Goal: Information Seeking & Learning: Learn about a topic

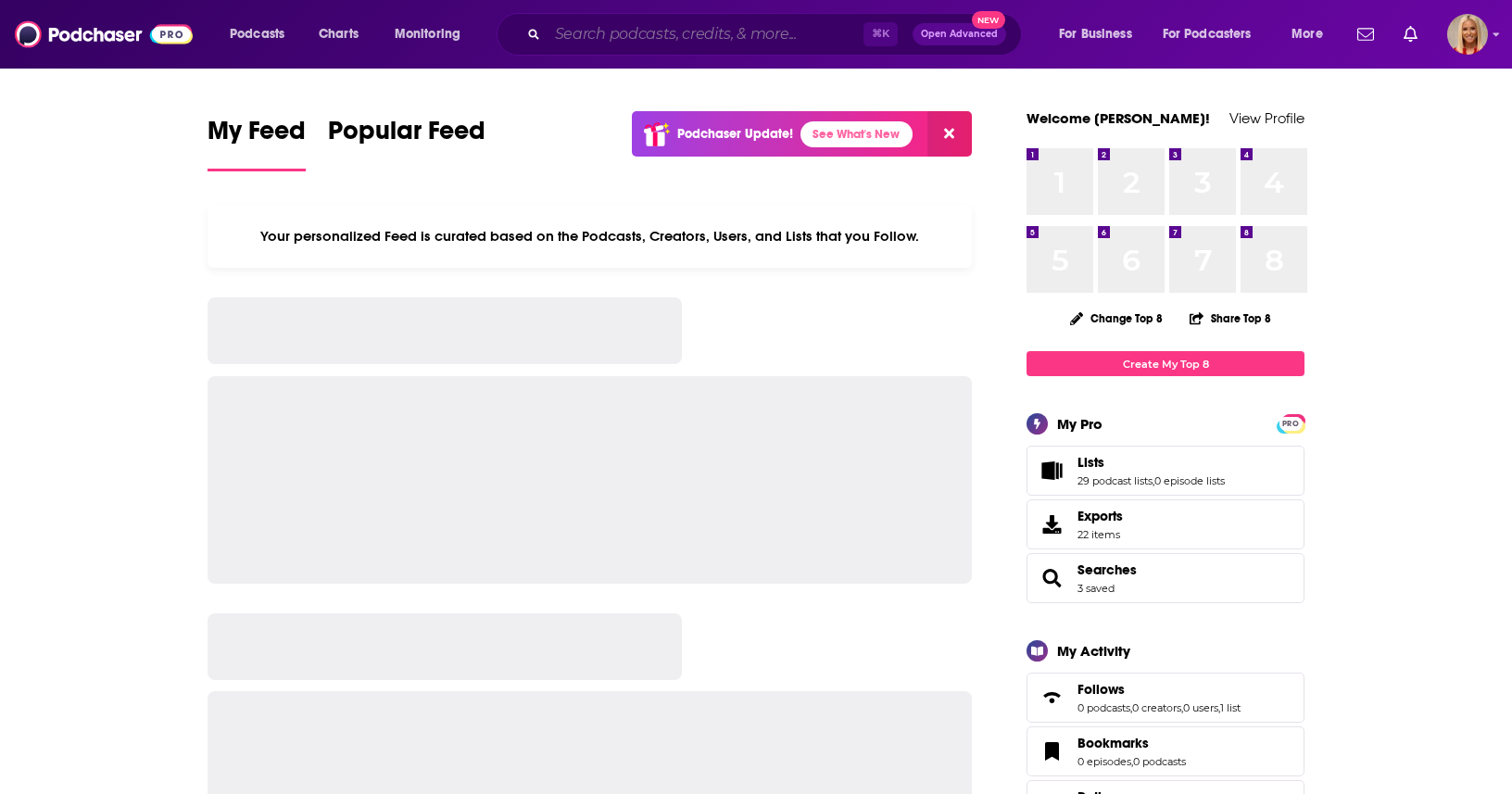
click at [738, 38] on input "Search podcasts, credits, & more..." at bounding box center [705, 35] width 316 height 30
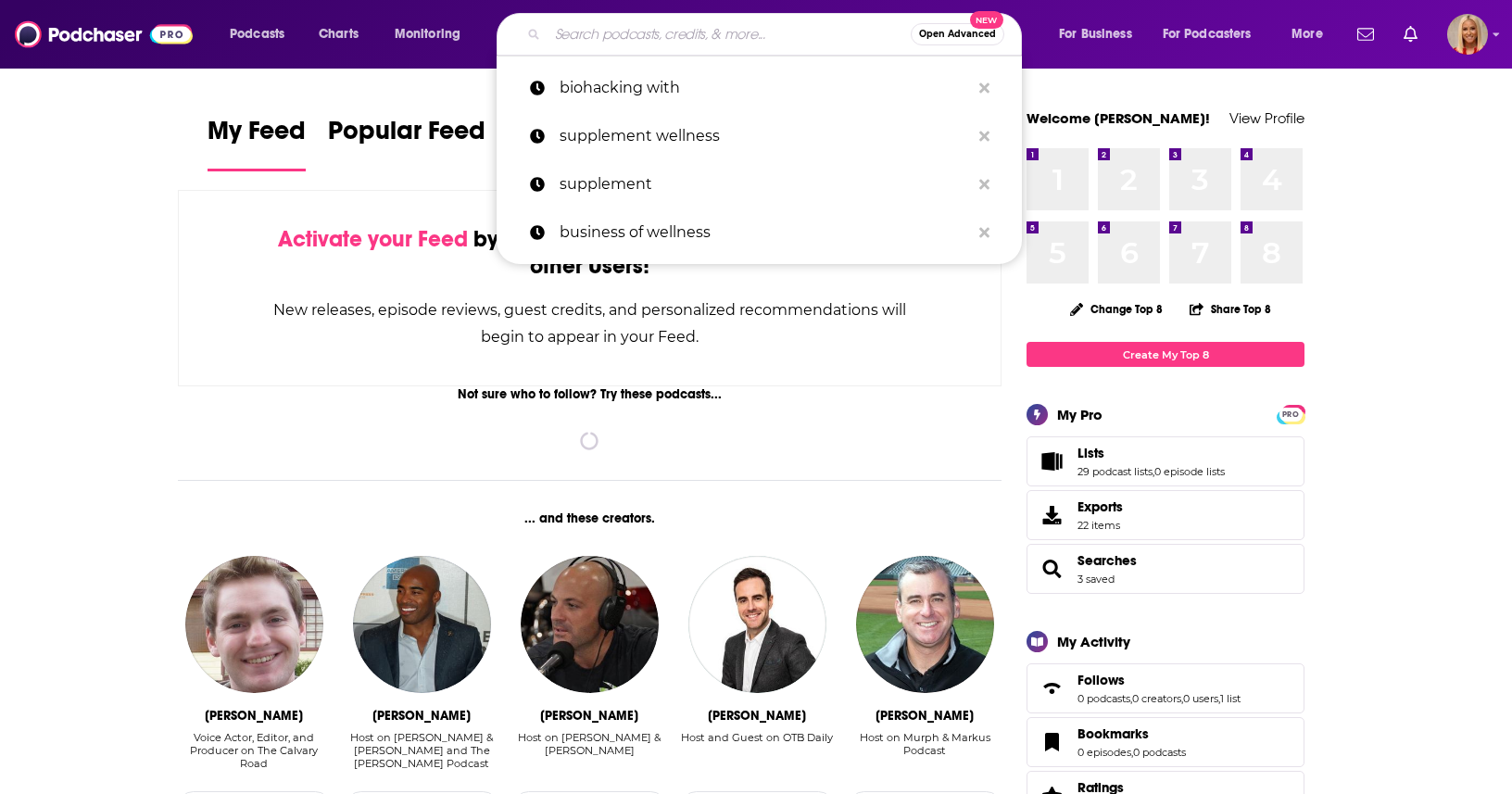
paste input "The King Dems Podcast"
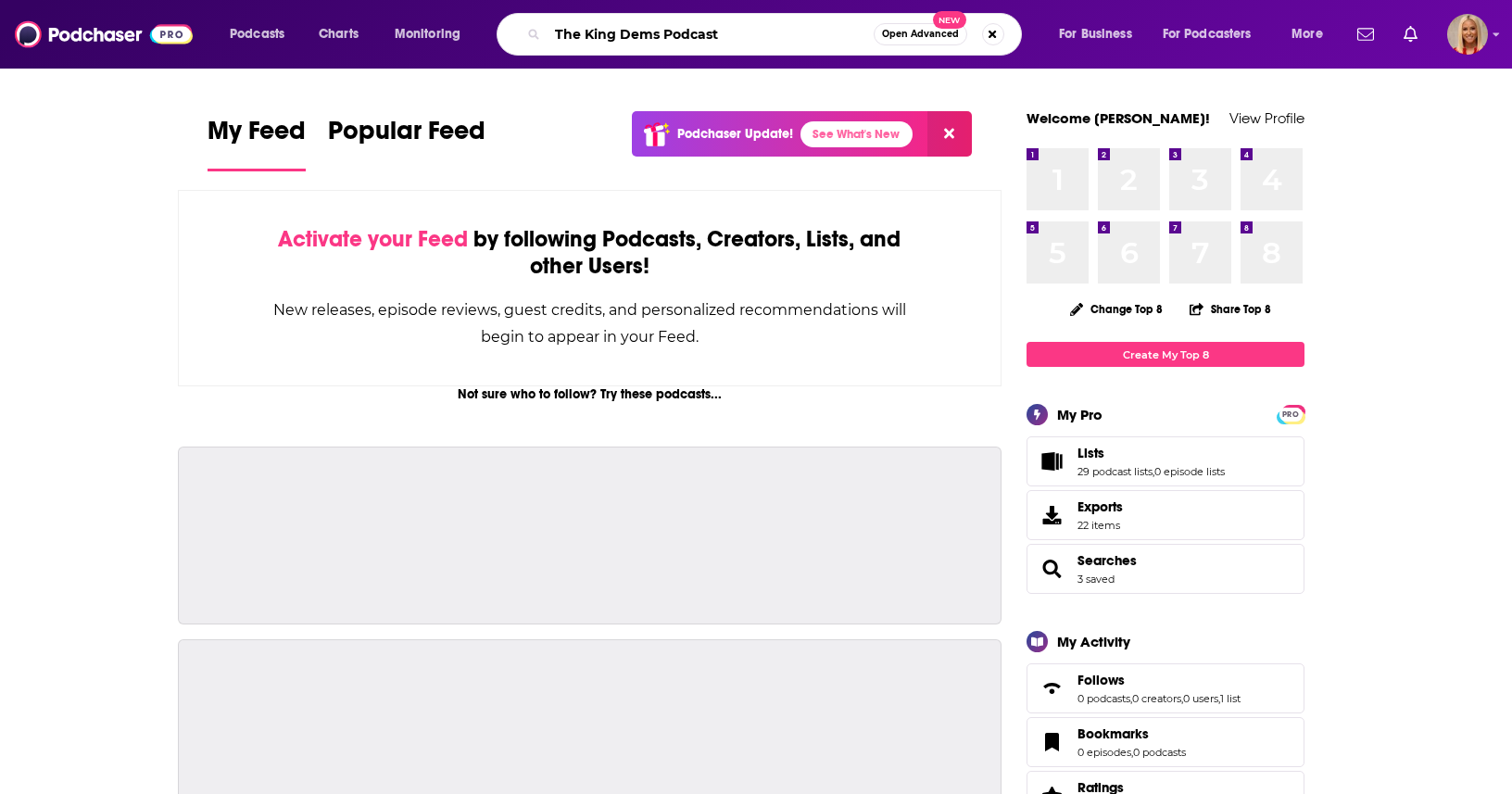
type input "The King Dems Podcast"
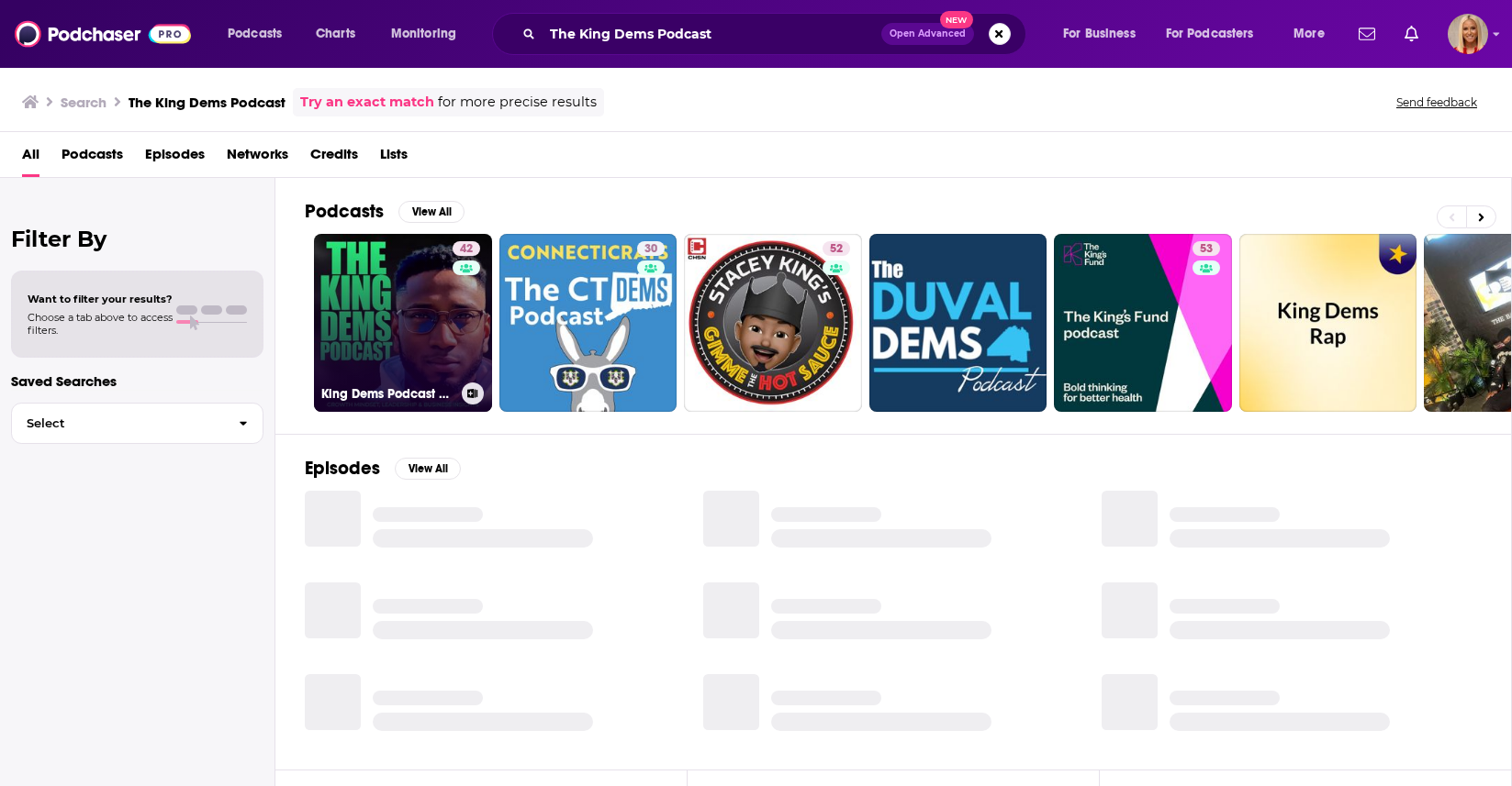
click at [368, 314] on link "42 King Dems Podcast | Growth Mindset, Leadership, AI and Business Insights" at bounding box center [403, 322] width 178 height 178
